Goal: Task Accomplishment & Management: Use online tool/utility

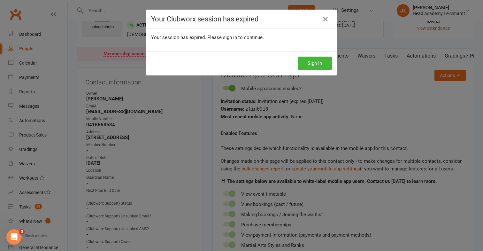
scroll to position [0, 105]
click at [302, 70] on div "Sign In" at bounding box center [241, 63] width 191 height 24
click at [309, 69] on button "Sign In" at bounding box center [315, 63] width 34 height 13
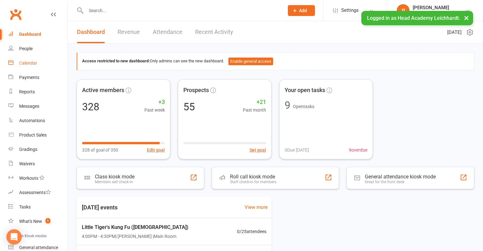
click at [46, 67] on link "Calendar" at bounding box center [37, 63] width 59 height 14
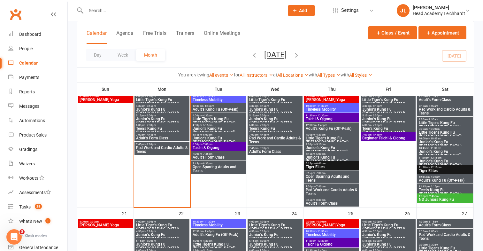
scroll to position [306, 0]
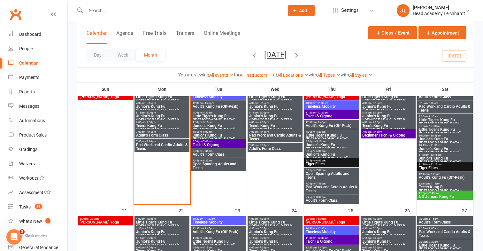
click at [167, 115] on span "Junior's Kung Fu (7-11yo)" at bounding box center [162, 118] width 52 height 8
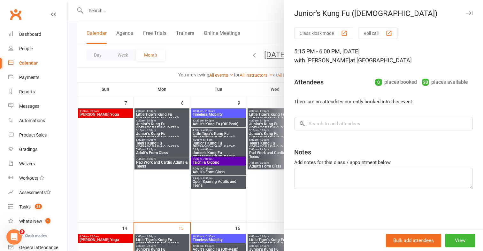
scroll to position [160, 0]
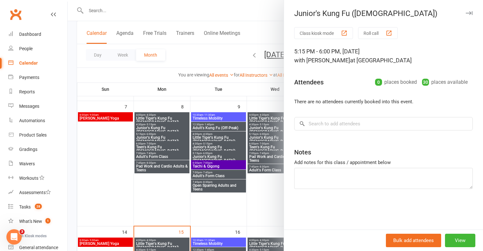
click at [150, 140] on div at bounding box center [275, 125] width 415 height 251
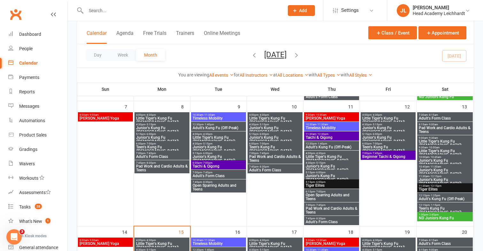
click at [152, 136] on span "Junior's Kung Fu (7-11yo)" at bounding box center [162, 139] width 52 height 8
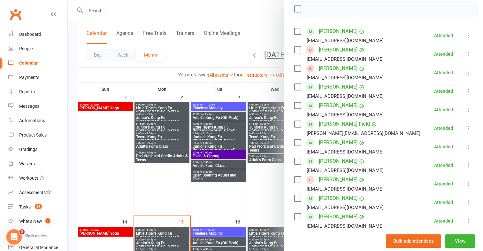
scroll to position [103, 0]
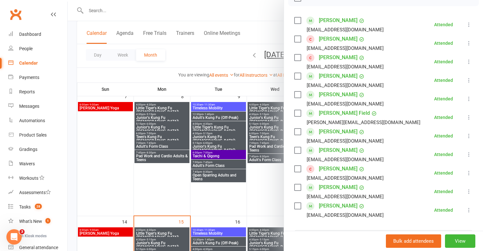
click at [215, 60] on div at bounding box center [275, 125] width 415 height 251
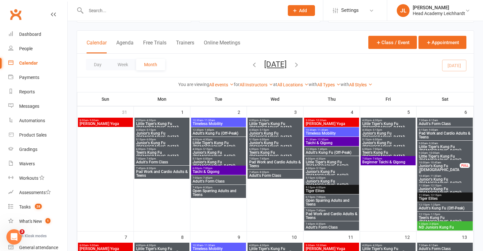
scroll to position [0, 0]
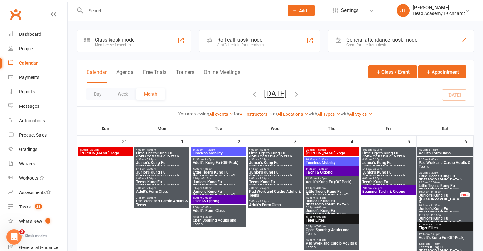
click at [233, 49] on div "Roll call kiosk mode Staff check-in for members" at bounding box center [259, 41] width 121 height 22
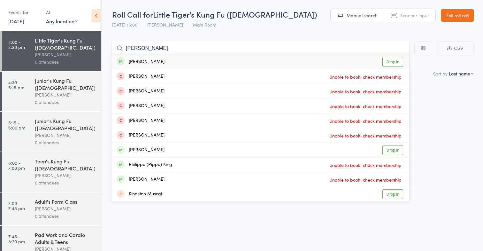
type input "lola king"
click at [213, 57] on div "Lola King Drop in" at bounding box center [260, 61] width 298 height 15
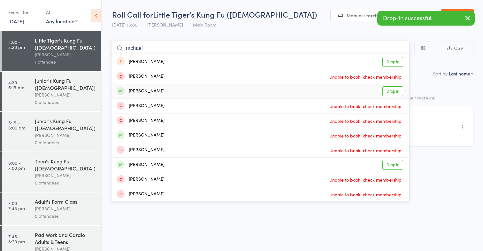
type input "rachael"
click at [186, 88] on div "Rachel Callaghan Drop in" at bounding box center [260, 91] width 298 height 14
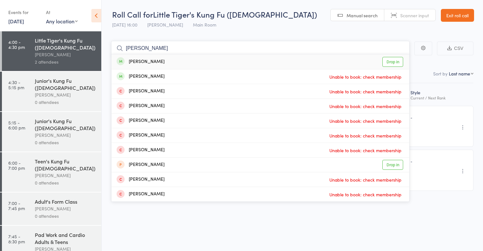
type input "greene"
click at [150, 58] on div "Alex Greene" at bounding box center [141, 61] width 48 height 7
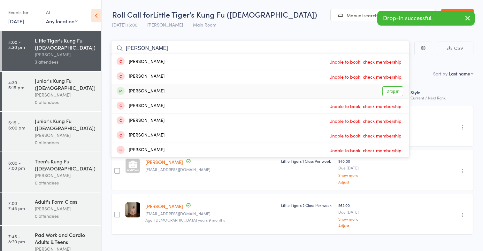
type input "dacy"
click at [138, 87] on div "Darcy Jewson Drop in" at bounding box center [260, 91] width 298 height 14
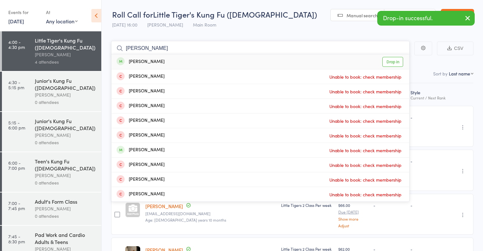
type input "elia"
click at [164, 64] on div "Elia Encomienda Drop in" at bounding box center [260, 61] width 298 height 15
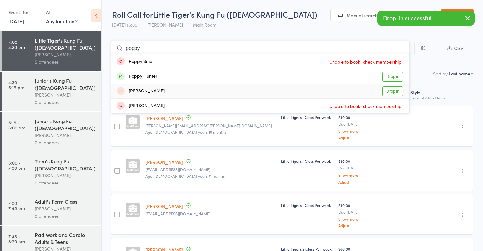
type input "poppy"
click at [160, 89] on div "Poppy Thomas Drop in" at bounding box center [260, 91] width 298 height 14
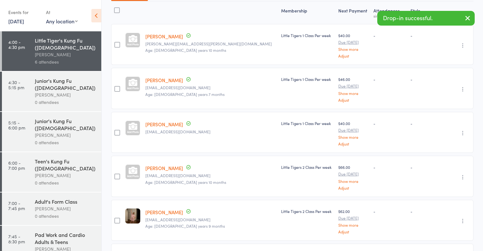
scroll to position [138, 0]
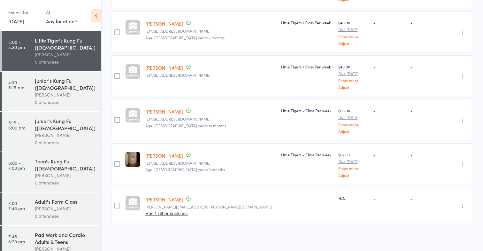
click at [164, 196] on link "[PERSON_NAME]" at bounding box center [164, 199] width 38 height 7
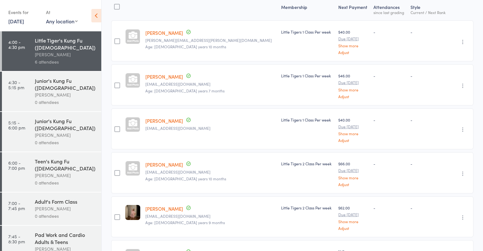
scroll to position [0, 0]
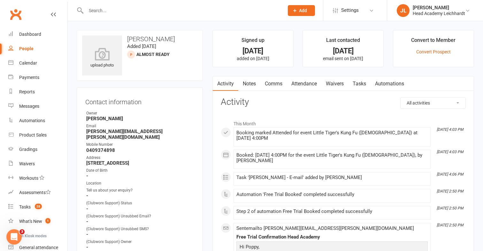
click at [358, 82] on link "Tasks" at bounding box center [359, 83] width 22 height 15
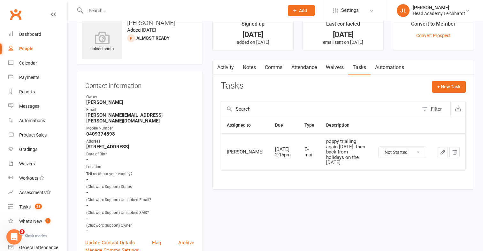
scroll to position [21, 0]
